Goal: Use online tool/utility: Utilize a website feature to perform a specific function

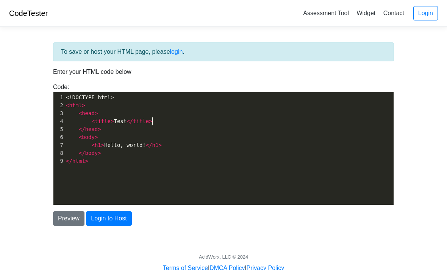
scroll to position [1, 0]
type textarea "<!DOCTYPE html> <html> <head> <title>Test</title> </head> <body> <h1>Hello, wor…"
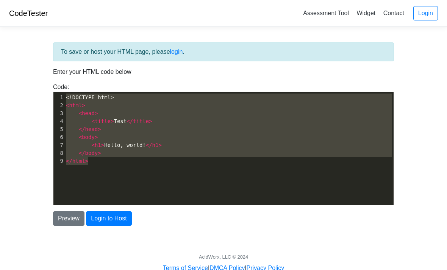
scroll to position [1409, 0]
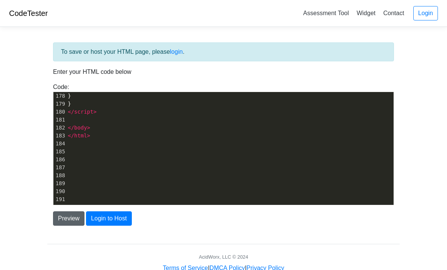
click at [65, 218] on button "Preview" at bounding box center [68, 218] width 31 height 14
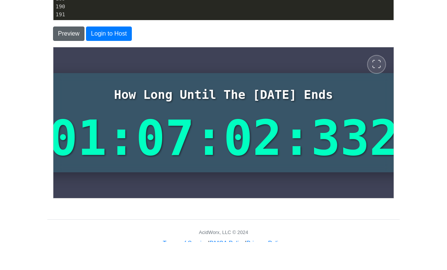
scroll to position [156, 0]
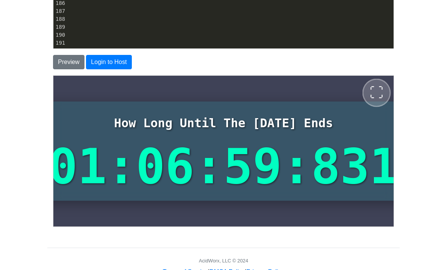
click at [374, 93] on span "⛶" at bounding box center [376, 93] width 14 height 14
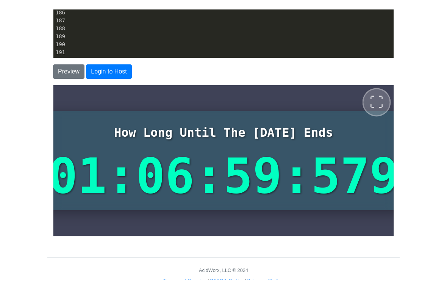
scroll to position [0, 0]
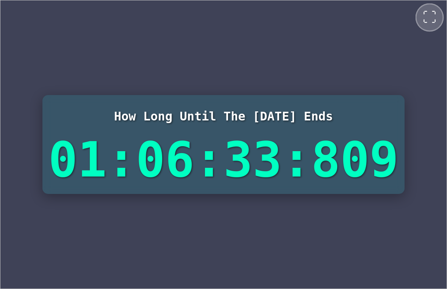
click at [429, 16] on span "⛶" at bounding box center [429, 17] width 14 height 14
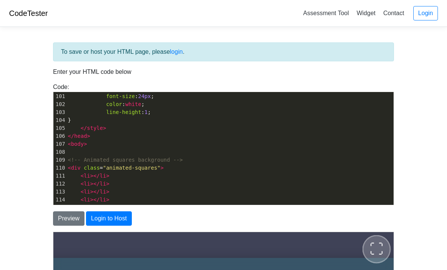
scroll to position [782, 0]
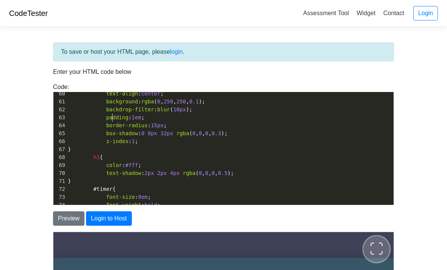
type textarea "countdown"
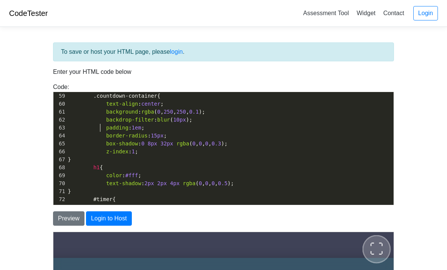
type textarea "countdown"
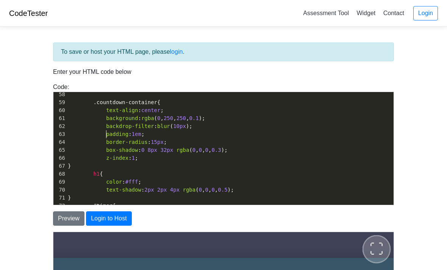
type textarea "countdown"
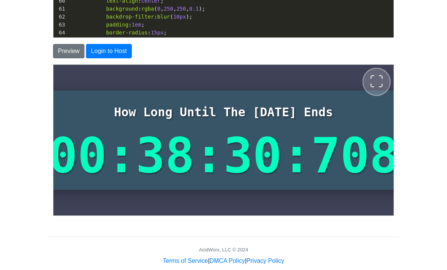
scroll to position [167, 0]
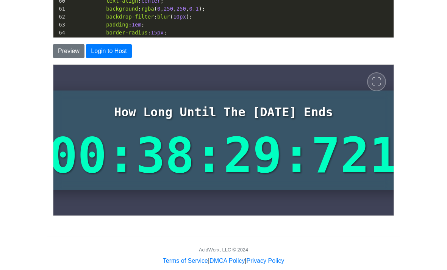
click at [248, 49] on div "Preview Login to Host" at bounding box center [223, 51] width 352 height 14
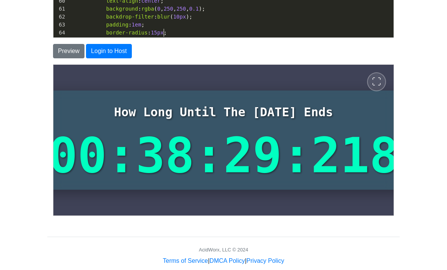
scroll to position [1, 0]
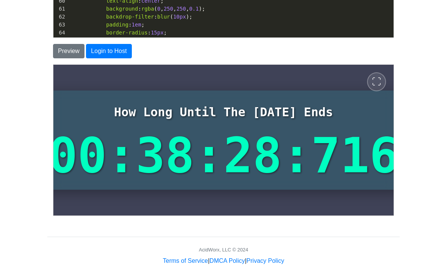
type textarea "<!LOREMIP dolo> <sita cons="ad"> <elit> <sedd eiusmod="TEM-1"> <inci utla="etdo…"
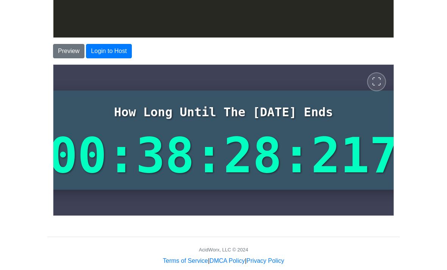
scroll to position [1488, 0]
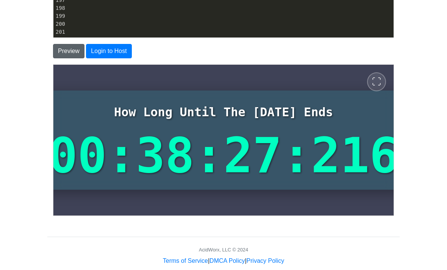
click at [60, 48] on button "Preview" at bounding box center [68, 51] width 31 height 14
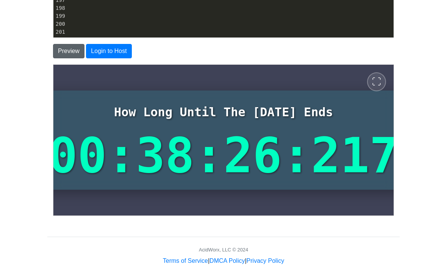
click at [373, 80] on span "⛶" at bounding box center [375, 81] width 9 height 9
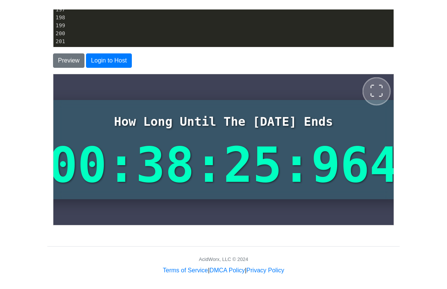
scroll to position [0, 0]
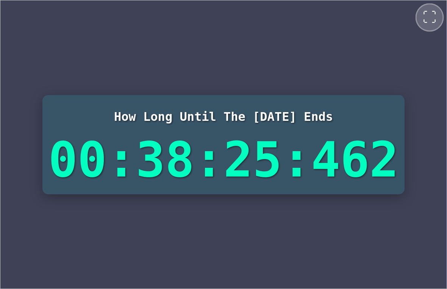
click at [431, 15] on span "⛶" at bounding box center [429, 17] width 14 height 14
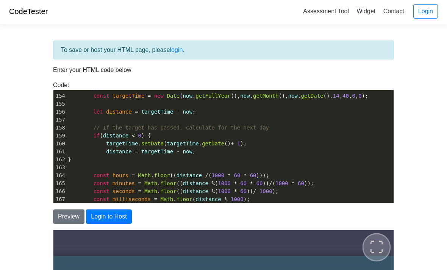
scroll to position [1218, 0]
